Goal: Find specific page/section: Find specific page/section

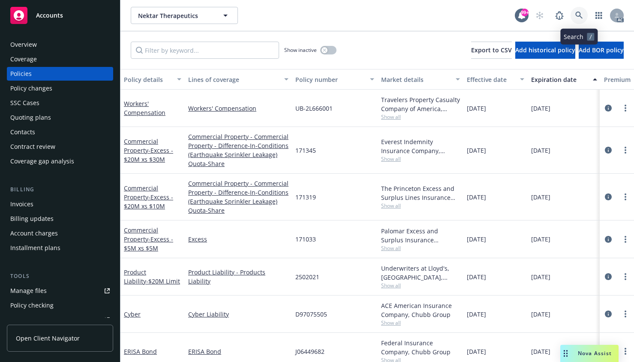
click at [578, 12] on icon at bounding box center [579, 15] width 7 height 7
